Goal: Information Seeking & Learning: Learn about a topic

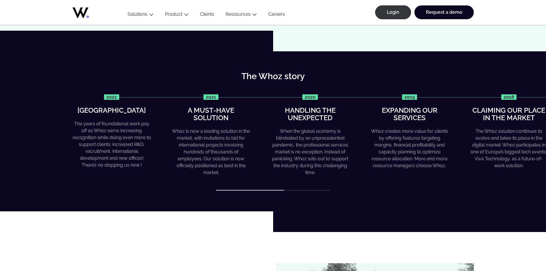
scroll to position [258, 0]
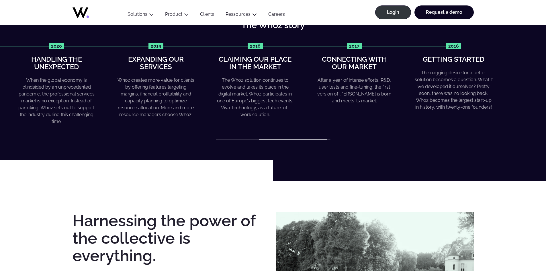
click at [293, 139] on div at bounding box center [273, 139] width 115 height 1
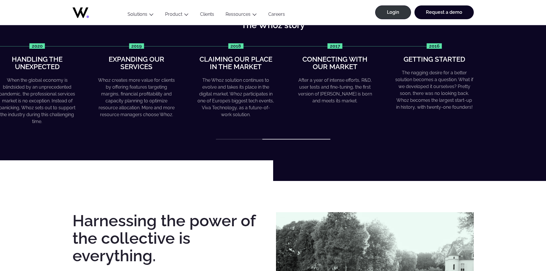
click at [233, 138] on div "2022 Greater heights The years of foundational work pay off as Whoz earns incre…" at bounding box center [274, 91] width 402 height 97
click at [233, 141] on div "The Whoz story 2022 Greater heights The years of foundational work pay off as W…" at bounding box center [273, 80] width 546 height 160
click at [232, 138] on div "2022 Greater heights The years of foundational work pay off as Whoz earns incre…" at bounding box center [274, 91] width 402 height 97
click at [240, 138] on div "2022 Greater heights The years of foundational work pay off as Whoz earns incre…" at bounding box center [274, 91] width 402 height 97
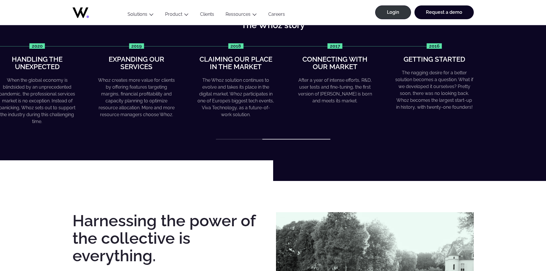
click at [240, 138] on div "2022 Greater heights The years of foundational work pay off as Whoz earns incre…" at bounding box center [274, 91] width 402 height 97
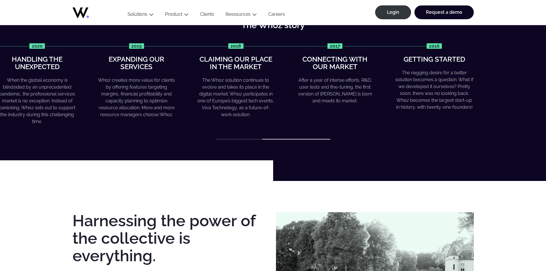
click at [251, 139] on div at bounding box center [273, 139] width 115 height 1
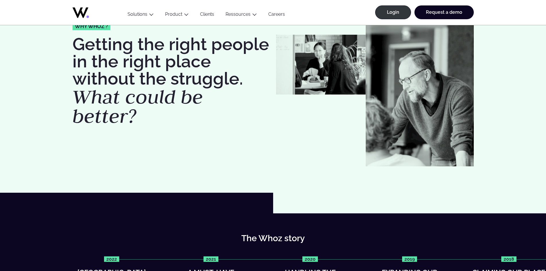
scroll to position [0, 0]
